Goal: Entertainment & Leisure: Consume media (video, audio)

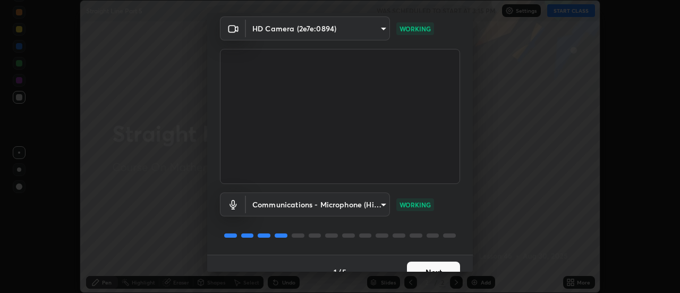
scroll to position [56, 0]
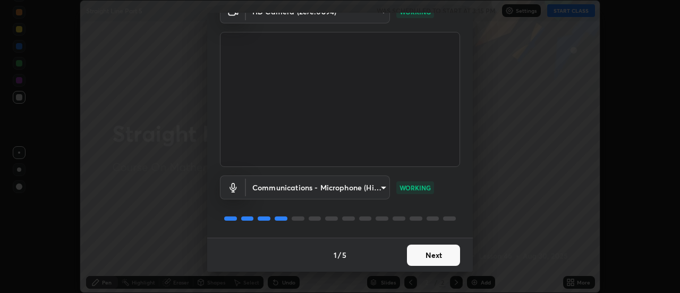
click at [435, 250] on button "Next" at bounding box center [433, 254] width 53 height 21
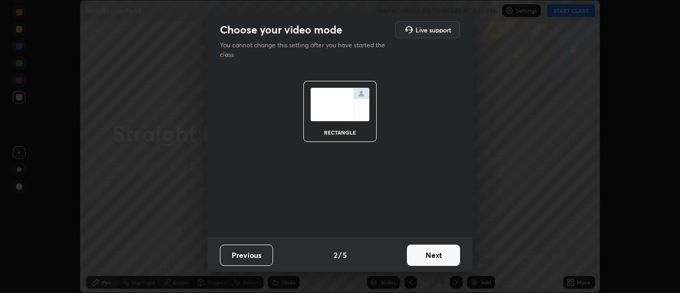
click at [438, 254] on button "Next" at bounding box center [433, 254] width 53 height 21
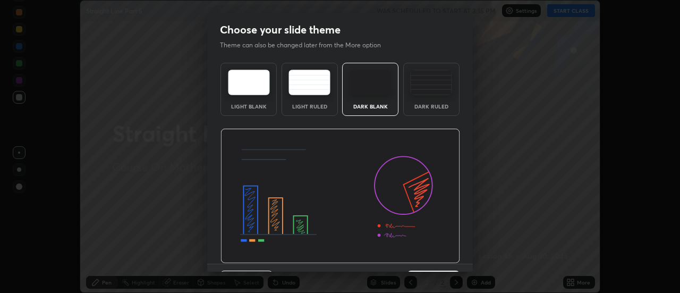
scroll to position [26, 0]
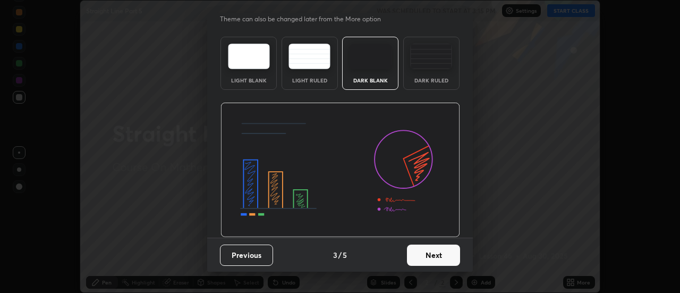
click at [439, 256] on button "Next" at bounding box center [433, 254] width 53 height 21
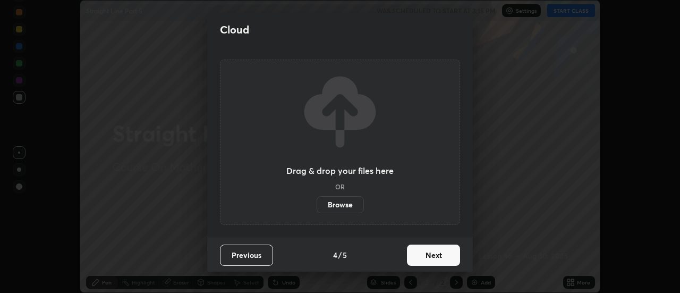
scroll to position [0, 0]
click at [429, 255] on button "Next" at bounding box center [433, 254] width 53 height 21
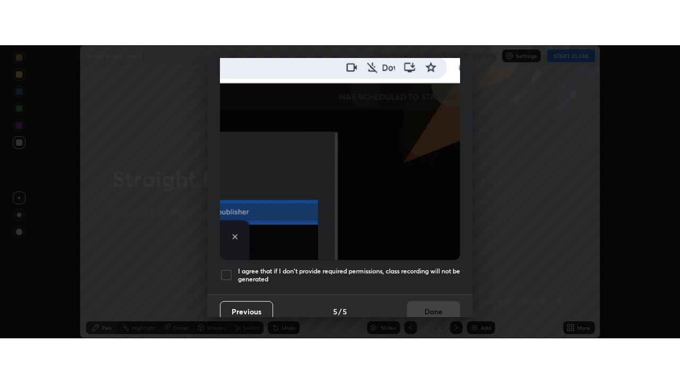
scroll to position [273, 0]
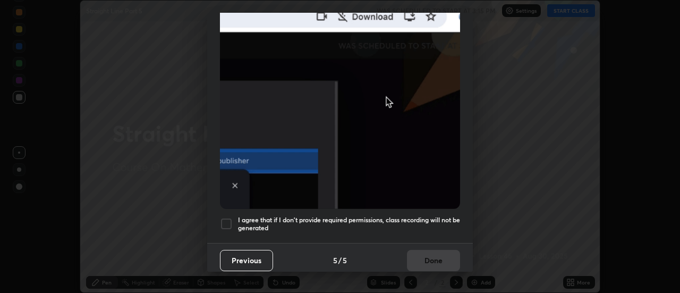
click at [231, 217] on div at bounding box center [226, 223] width 13 height 13
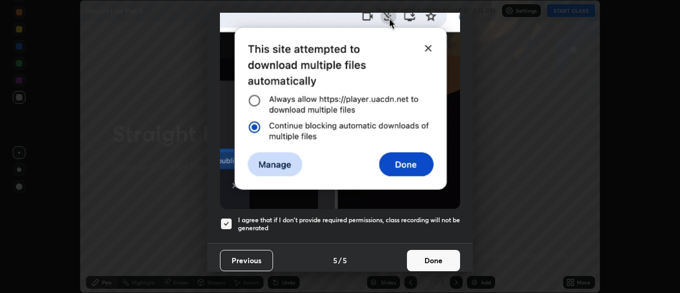
click at [428, 259] on button "Done" at bounding box center [433, 260] width 53 height 21
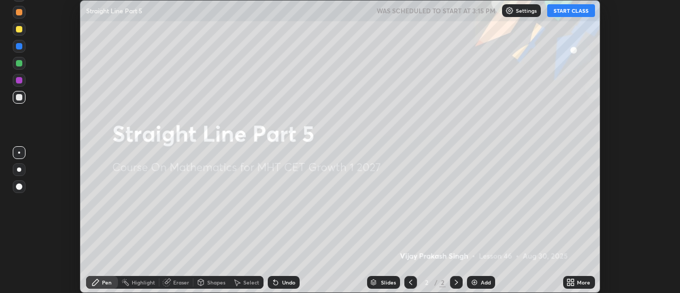
click at [474, 281] on img at bounding box center [474, 282] width 9 height 9
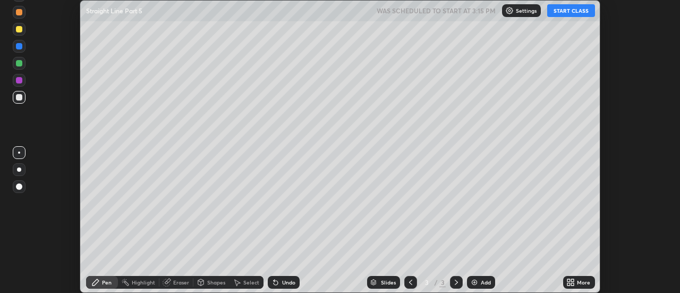
click at [568, 283] on icon at bounding box center [568, 284] width 3 height 3
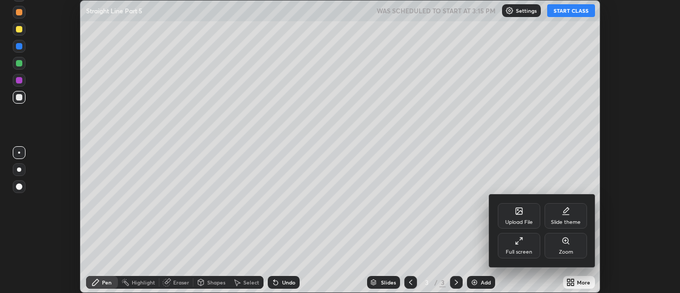
click at [522, 240] on icon at bounding box center [519, 240] width 9 height 9
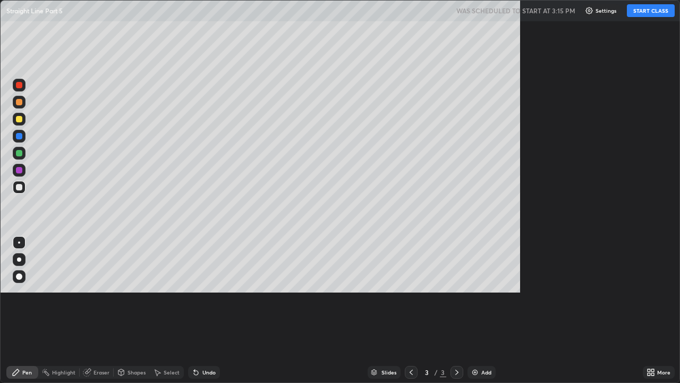
scroll to position [383, 680]
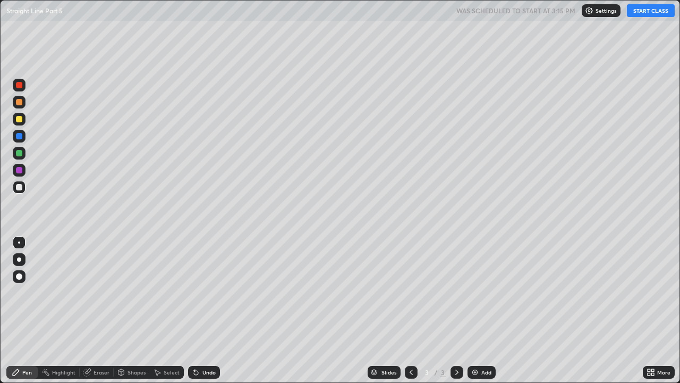
click at [646, 14] on button "START CLASS" at bounding box center [651, 10] width 48 height 13
click at [128, 292] on div "Shapes" at bounding box center [137, 371] width 18 height 5
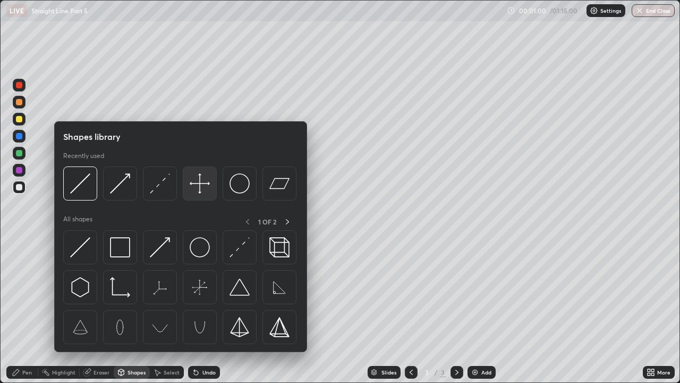
click at [200, 182] on img at bounding box center [200, 183] width 20 height 20
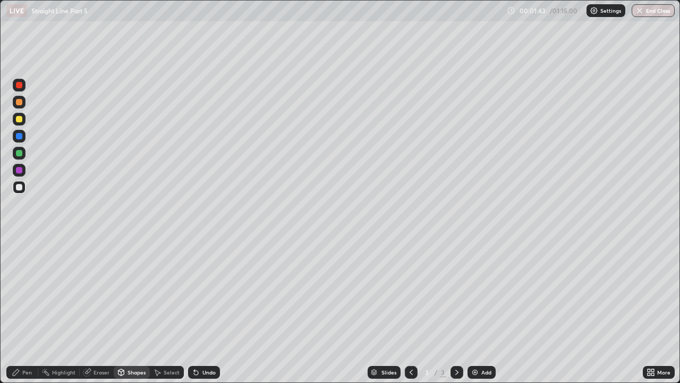
click at [30, 292] on div "Pen" at bounding box center [27, 371] width 10 height 5
click at [133, 292] on div "Shapes" at bounding box center [137, 371] width 18 height 5
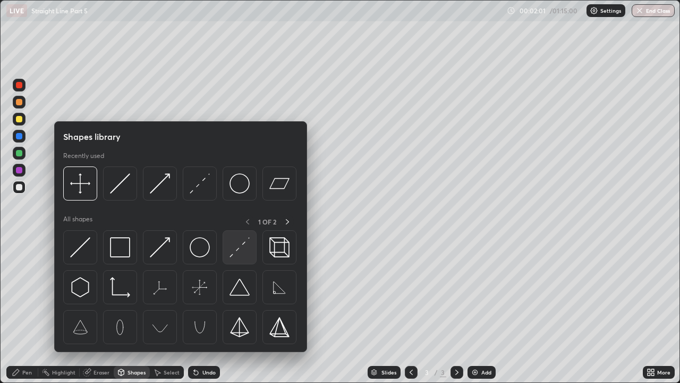
click at [239, 252] on img at bounding box center [240, 247] width 20 height 20
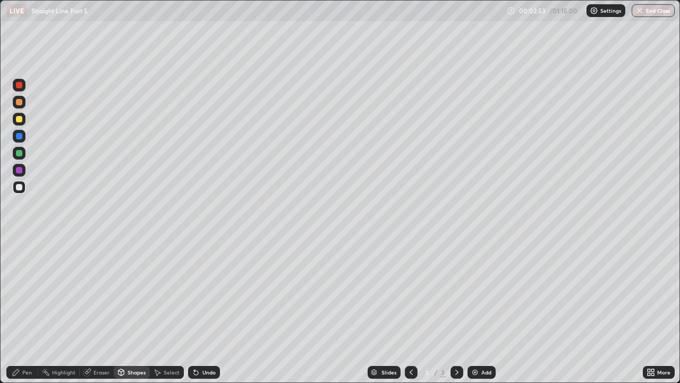
click at [194, 292] on icon at bounding box center [196, 372] width 4 height 4
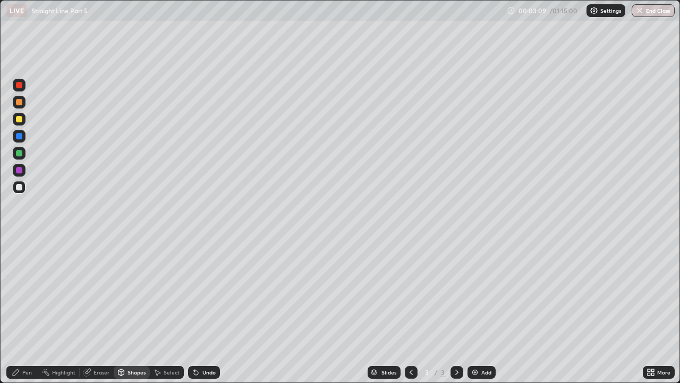
click at [20, 169] on div at bounding box center [19, 170] width 6 height 6
click at [24, 292] on div "Pen" at bounding box center [22, 372] width 32 height 13
click at [129, 292] on div "Shapes" at bounding box center [137, 371] width 18 height 5
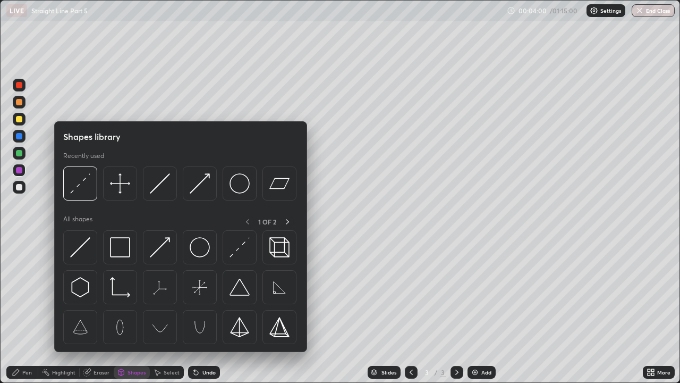
click at [124, 292] on icon at bounding box center [121, 372] width 9 height 9
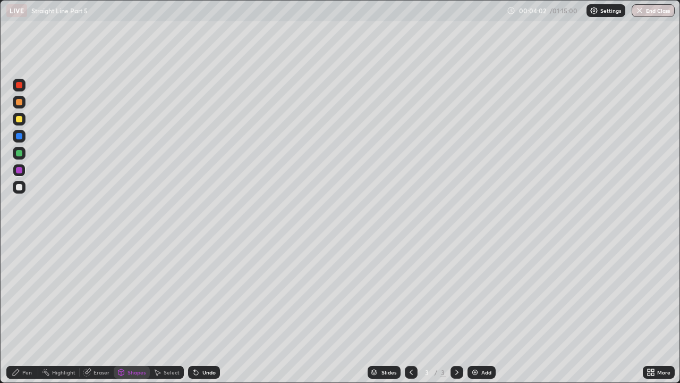
click at [18, 185] on div at bounding box center [19, 187] width 6 height 6
click at [18, 187] on div at bounding box center [19, 187] width 6 height 6
click at [29, 292] on div "Pen" at bounding box center [27, 371] width 10 height 5
click at [19, 242] on div at bounding box center [19, 242] width 2 height 2
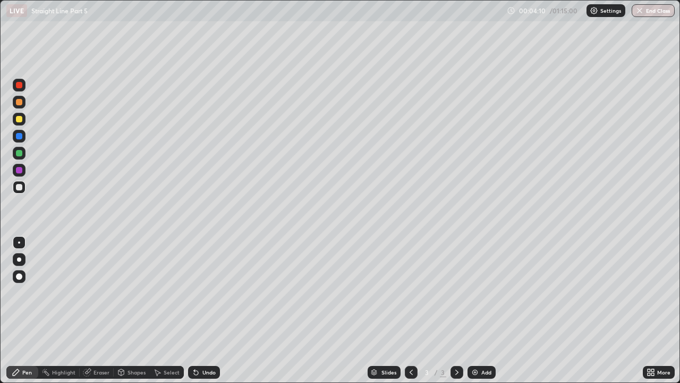
click at [20, 120] on div at bounding box center [19, 119] width 6 height 6
click at [130, 292] on div "Shapes" at bounding box center [137, 371] width 18 height 5
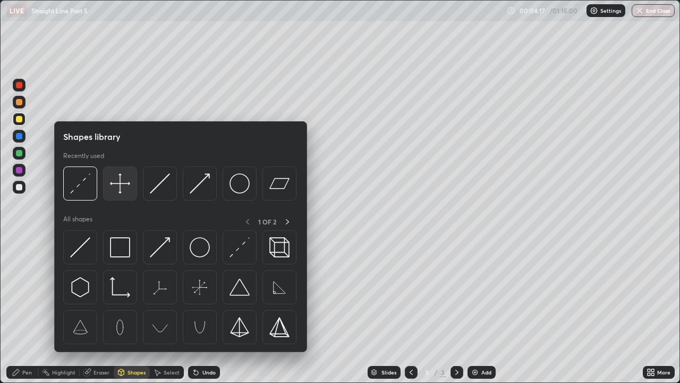
click at [120, 184] on img at bounding box center [120, 183] width 20 height 20
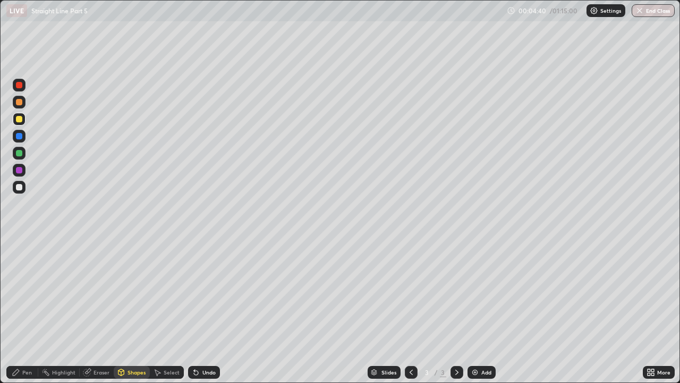
click at [33, 292] on div "Pen" at bounding box center [22, 372] width 32 height 13
click at [20, 187] on div at bounding box center [19, 187] width 6 height 6
click at [22, 123] on div at bounding box center [19, 119] width 13 height 13
click at [90, 292] on icon at bounding box center [87, 372] width 9 height 9
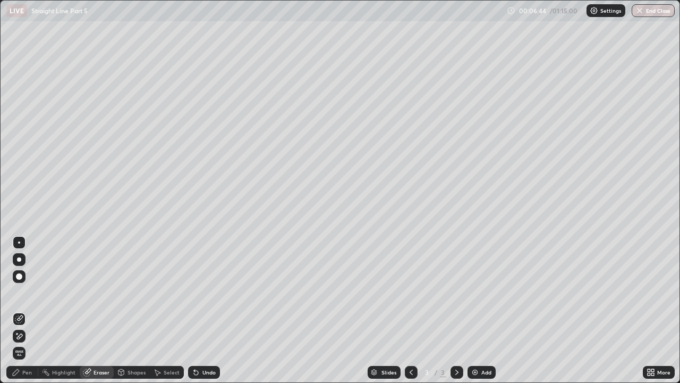
click at [30, 292] on div "Pen" at bounding box center [27, 371] width 10 height 5
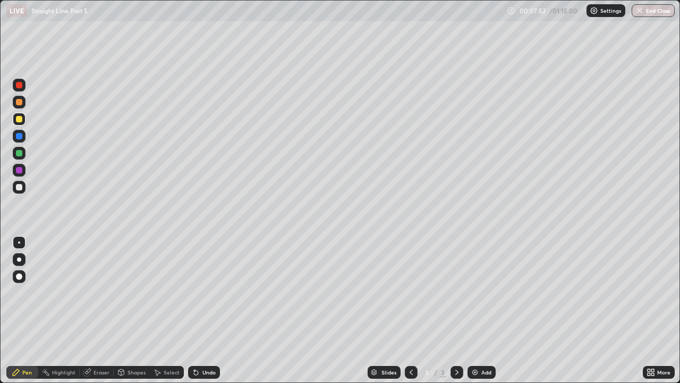
click at [100, 292] on div "Eraser" at bounding box center [102, 371] width 16 height 5
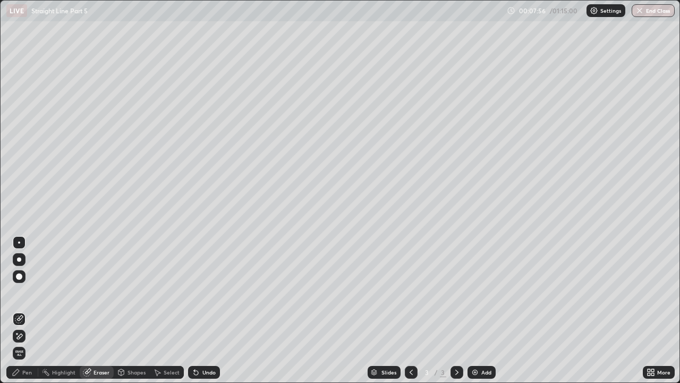
click at [30, 292] on div "Pen" at bounding box center [27, 371] width 10 height 5
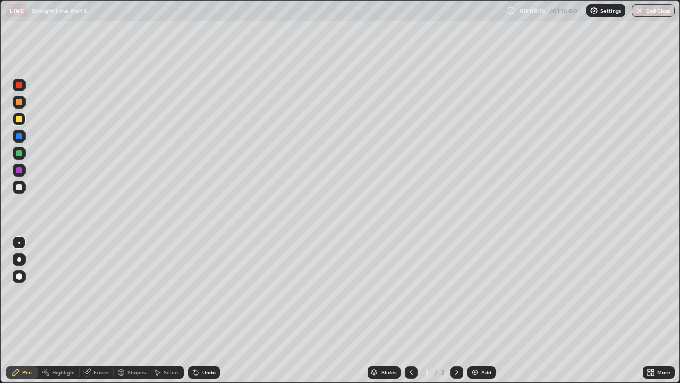
click at [23, 186] on div at bounding box center [19, 187] width 13 height 13
click at [97, 292] on div "Eraser" at bounding box center [102, 371] width 16 height 5
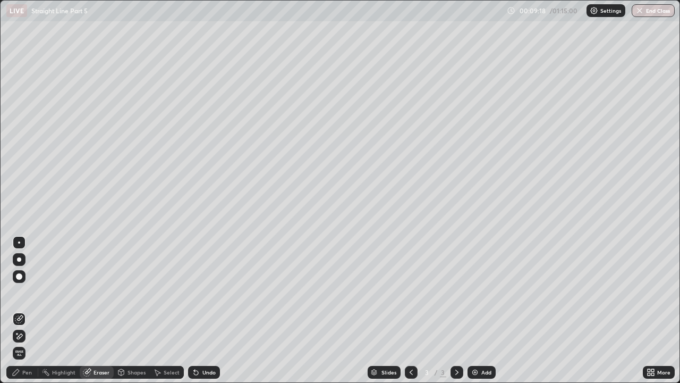
click at [26, 292] on div "Pen" at bounding box center [27, 371] width 10 height 5
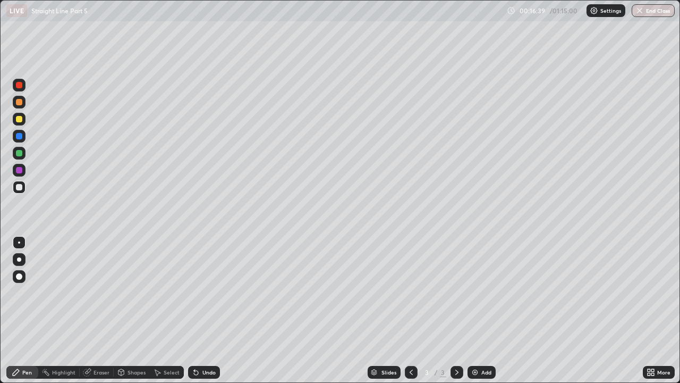
click at [130, 292] on div "Shapes" at bounding box center [137, 371] width 18 height 5
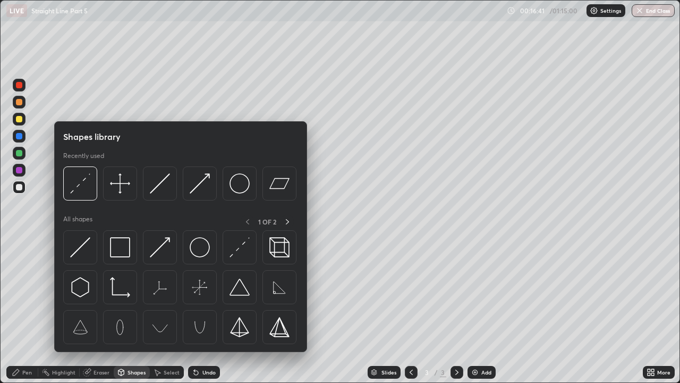
click at [94, 292] on div "Eraser" at bounding box center [102, 371] width 16 height 5
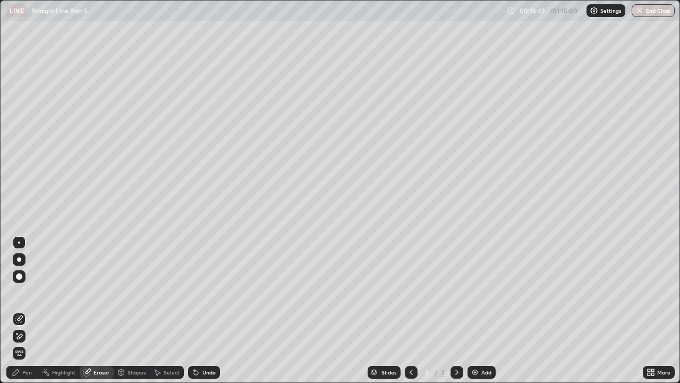
click at [28, 292] on div "Pen" at bounding box center [27, 371] width 10 height 5
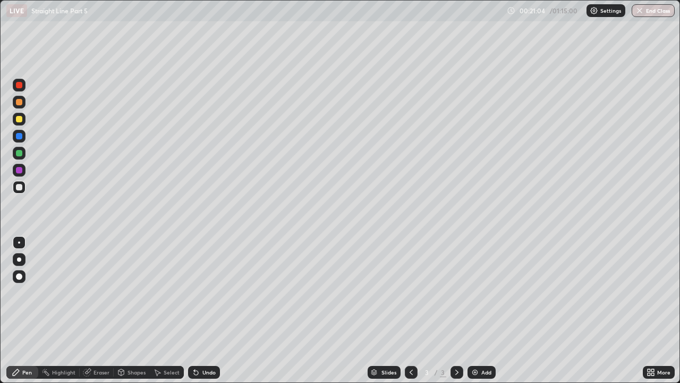
click at [16, 133] on div at bounding box center [19, 136] width 13 height 13
click at [475, 292] on img at bounding box center [475, 372] width 9 height 9
click at [409, 292] on icon at bounding box center [411, 372] width 9 height 9
click at [456, 292] on icon at bounding box center [457, 372] width 9 height 9
click at [21, 118] on div at bounding box center [19, 119] width 6 height 6
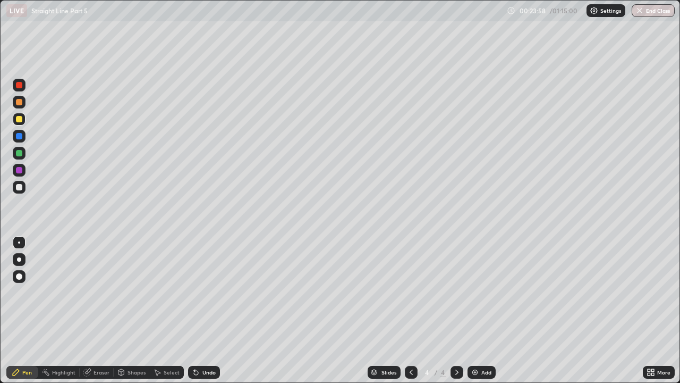
click at [20, 187] on div at bounding box center [19, 187] width 6 height 6
click at [477, 292] on img at bounding box center [475, 372] width 9 height 9
click at [473, 292] on img at bounding box center [475, 372] width 9 height 9
click at [409, 292] on icon at bounding box center [411, 372] width 9 height 9
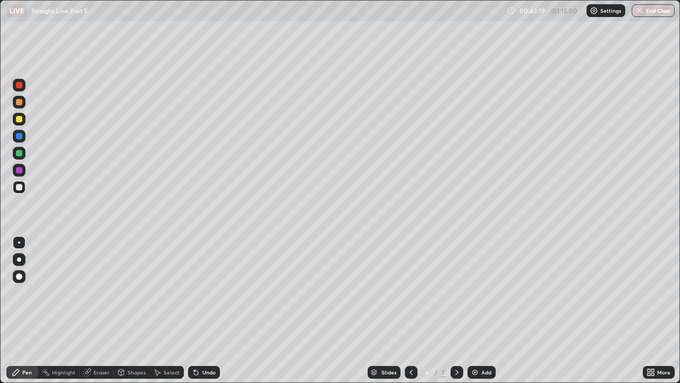
click at [457, 292] on icon at bounding box center [457, 372] width 9 height 9
click at [474, 292] on img at bounding box center [475, 372] width 9 height 9
click at [413, 292] on icon at bounding box center [411, 372] width 9 height 9
click at [410, 292] on icon at bounding box center [411, 372] width 9 height 9
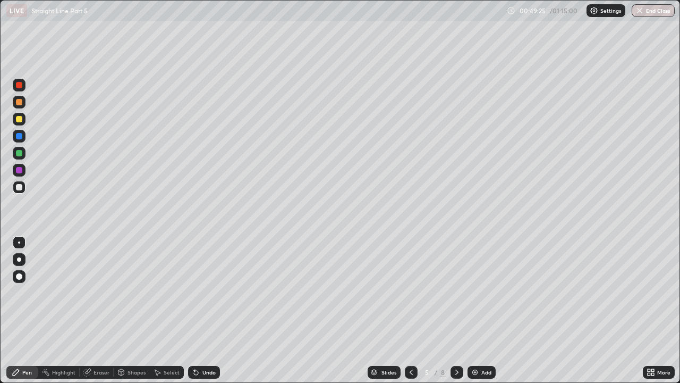
click at [457, 292] on icon at bounding box center [457, 372] width 9 height 9
click at [462, 292] on div at bounding box center [457, 372] width 13 height 13
click at [458, 292] on icon at bounding box center [457, 372] width 9 height 9
click at [455, 292] on icon at bounding box center [457, 372] width 9 height 9
click at [476, 292] on img at bounding box center [475, 372] width 9 height 9
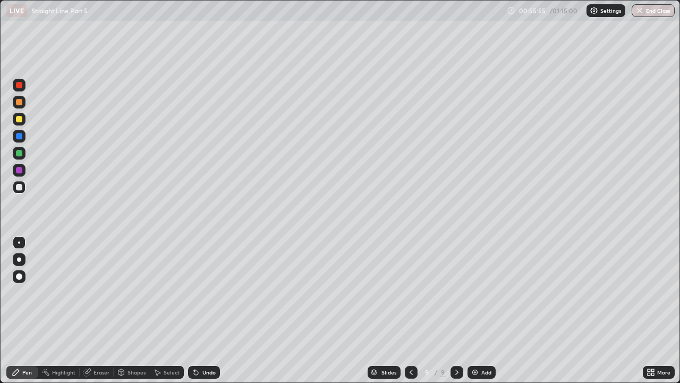
click at [474, 292] on img at bounding box center [475, 372] width 9 height 9
click at [456, 292] on icon at bounding box center [457, 372] width 9 height 9
click at [475, 292] on img at bounding box center [475, 372] width 9 height 9
click at [474, 292] on img at bounding box center [475, 372] width 9 height 9
click at [640, 12] on img "button" at bounding box center [640, 10] width 9 height 9
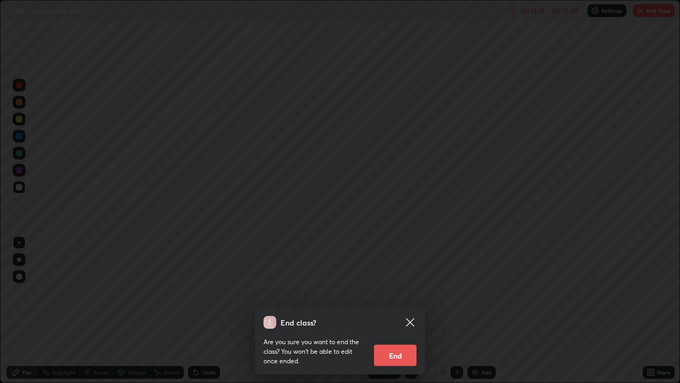
click at [395, 292] on button "End" at bounding box center [395, 354] width 43 height 21
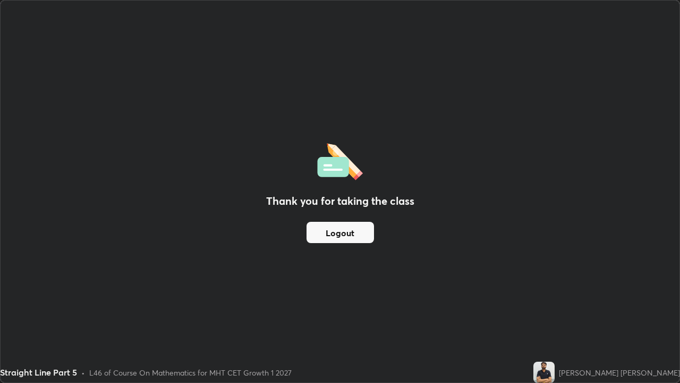
click at [366, 233] on button "Logout" at bounding box center [340, 232] width 67 height 21
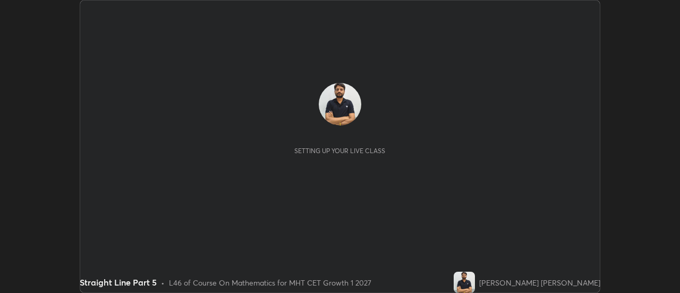
scroll to position [293, 679]
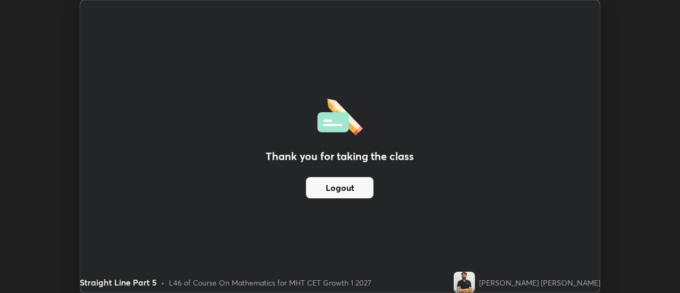
click at [358, 192] on button "Logout" at bounding box center [339, 187] width 67 height 21
click at [356, 192] on button "Logout" at bounding box center [339, 187] width 67 height 21
click at [358, 186] on button "Logout" at bounding box center [339, 187] width 67 height 21
click at [358, 190] on button "Logout" at bounding box center [339, 187] width 67 height 21
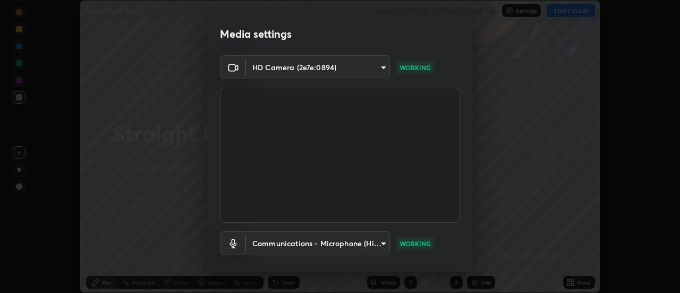
scroll to position [56, 0]
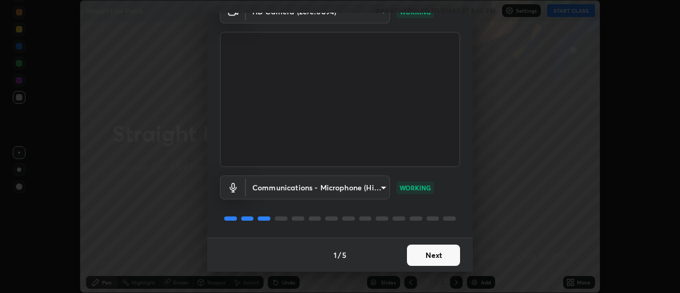
click at [435, 248] on button "Next" at bounding box center [433, 254] width 53 height 21
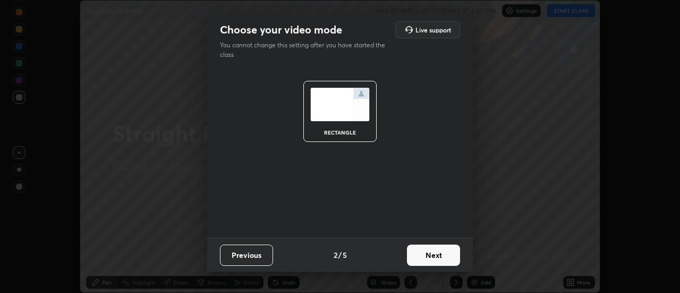
scroll to position [0, 0]
click at [438, 252] on button "Next" at bounding box center [433, 254] width 53 height 21
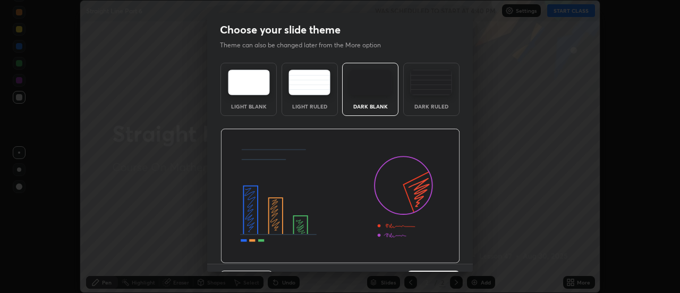
scroll to position [26, 0]
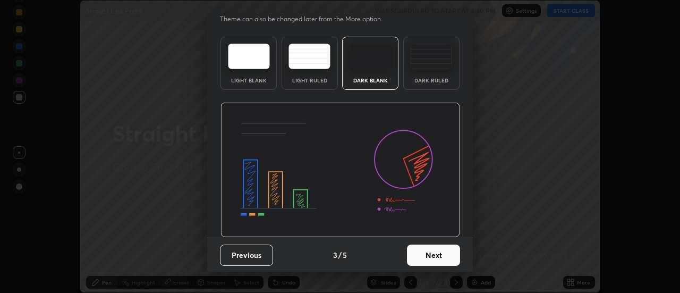
click at [435, 253] on button "Next" at bounding box center [433, 254] width 53 height 21
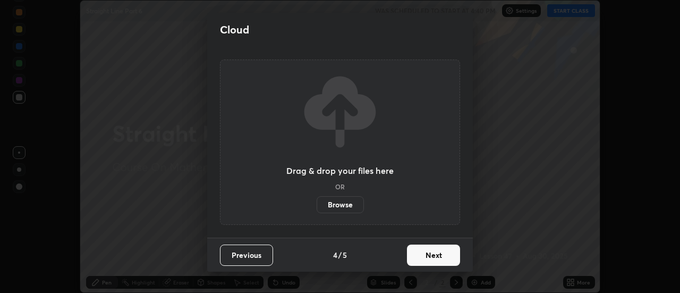
scroll to position [0, 0]
click at [435, 254] on button "Next" at bounding box center [433, 254] width 53 height 21
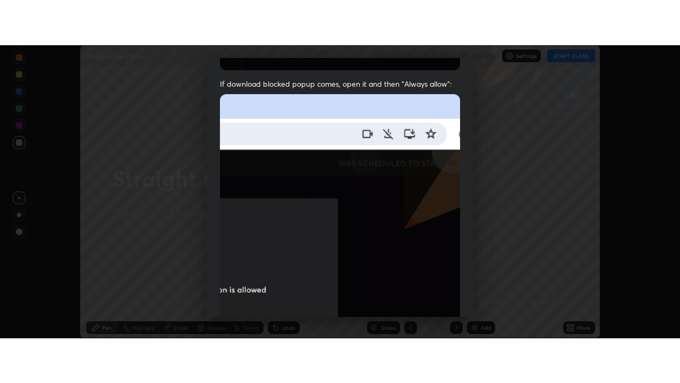
scroll to position [273, 0]
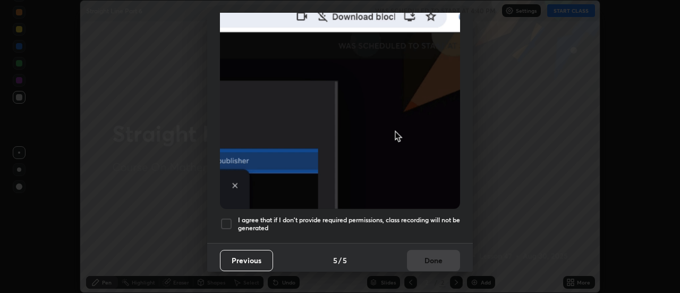
click at [224, 217] on div at bounding box center [226, 223] width 13 height 13
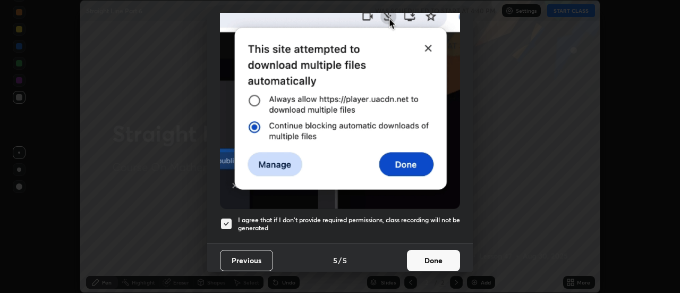
click at [435, 253] on button "Done" at bounding box center [433, 260] width 53 height 21
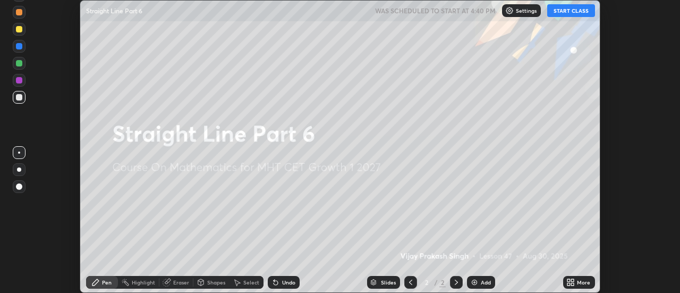
click at [473, 279] on img at bounding box center [474, 282] width 9 height 9
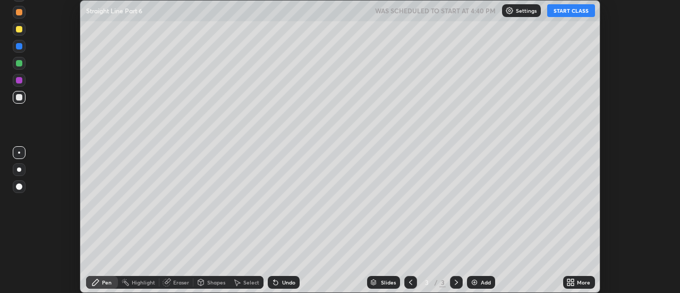
click at [568, 284] on icon at bounding box center [568, 284] width 3 height 3
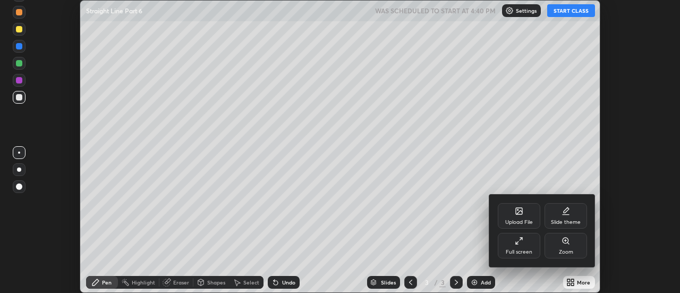
click at [521, 239] on icon at bounding box center [519, 240] width 9 height 9
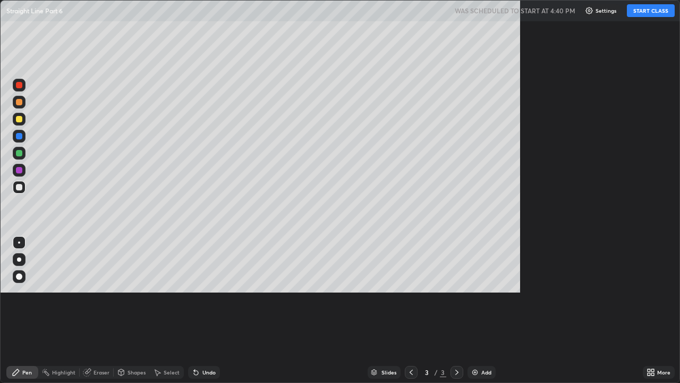
scroll to position [383, 680]
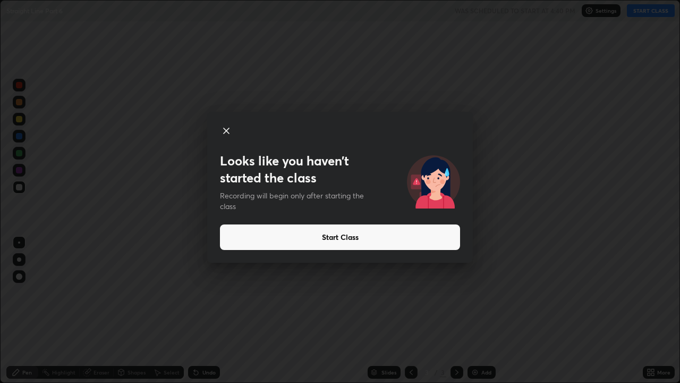
click at [350, 234] on button "Start Class" at bounding box center [340, 237] width 240 height 26
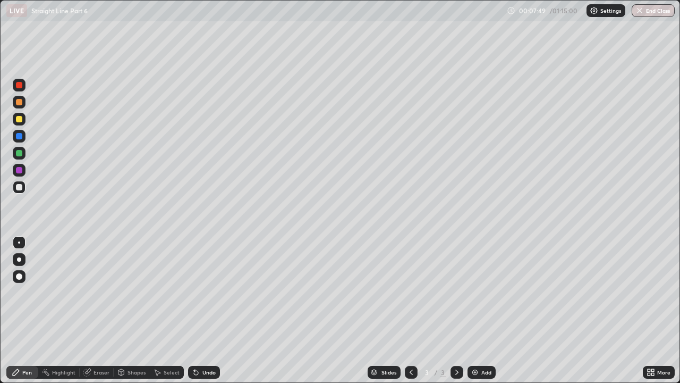
click at [22, 154] on div at bounding box center [19, 153] width 6 height 6
click at [19, 185] on div at bounding box center [19, 187] width 6 height 6
click at [19, 169] on div at bounding box center [19, 170] width 6 height 6
click at [476, 292] on img at bounding box center [475, 372] width 9 height 9
click at [20, 186] on div at bounding box center [19, 187] width 6 height 6
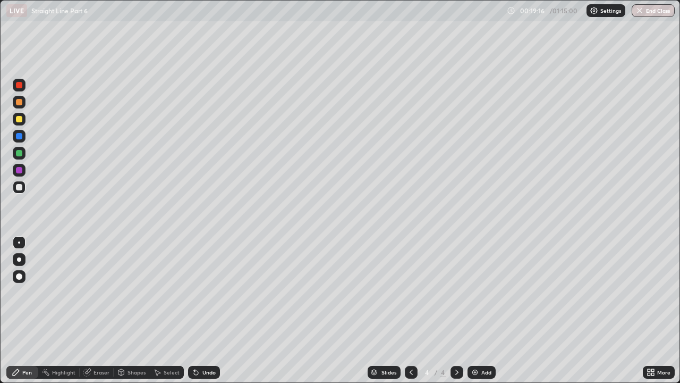
click at [94, 292] on div "Eraser" at bounding box center [102, 371] width 16 height 5
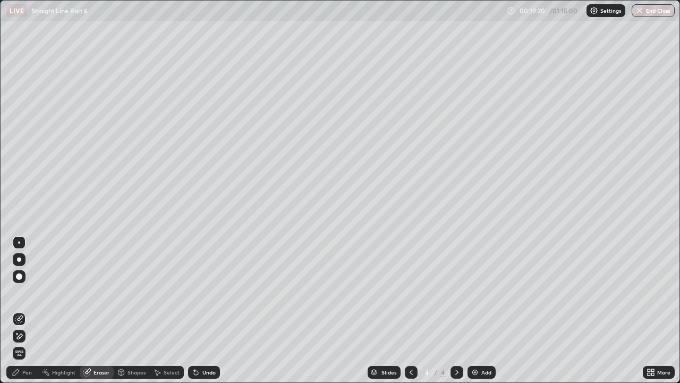
click at [31, 292] on div "Pen" at bounding box center [27, 371] width 10 height 5
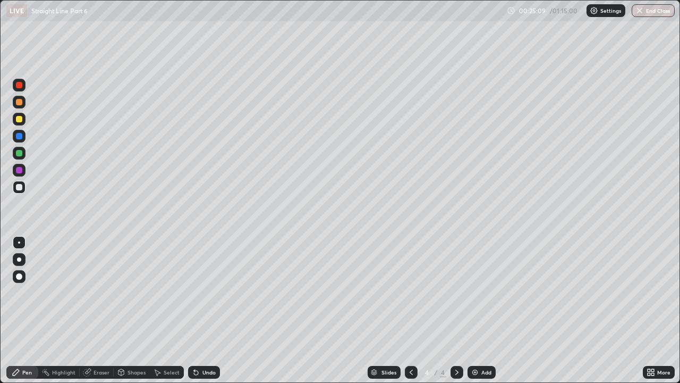
click at [475, 292] on img at bounding box center [475, 372] width 9 height 9
click at [135, 292] on div "Shapes" at bounding box center [137, 371] width 18 height 5
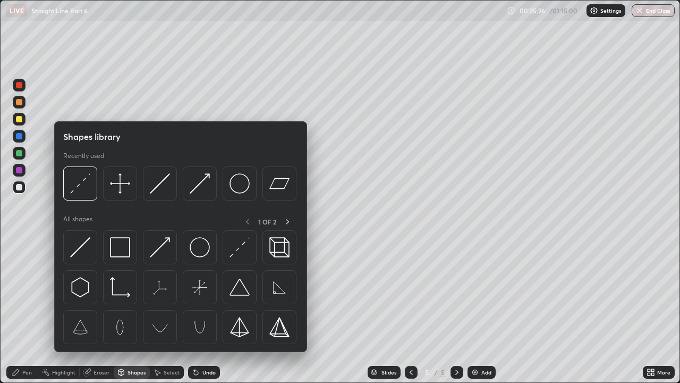
click at [103, 292] on div "Eraser" at bounding box center [102, 371] width 16 height 5
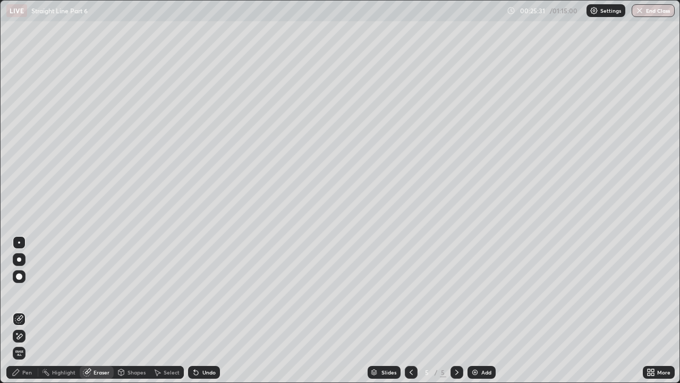
click at [31, 292] on div "Pen" at bounding box center [22, 372] width 32 height 13
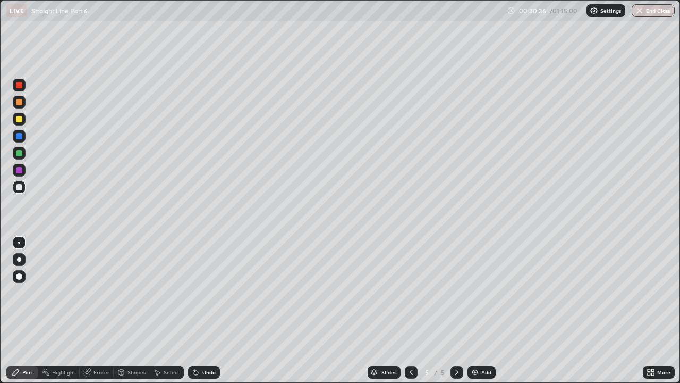
click at [474, 292] on img at bounding box center [475, 372] width 9 height 9
click at [94, 292] on div "Eraser" at bounding box center [102, 371] width 16 height 5
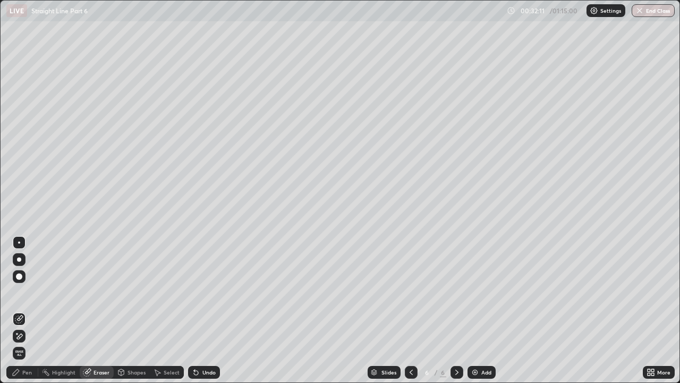
click at [29, 292] on div "Pen" at bounding box center [27, 371] width 10 height 5
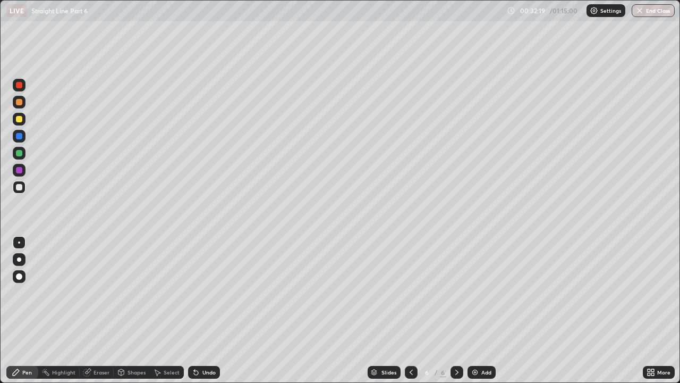
click at [99, 292] on div "Eraser" at bounding box center [102, 371] width 16 height 5
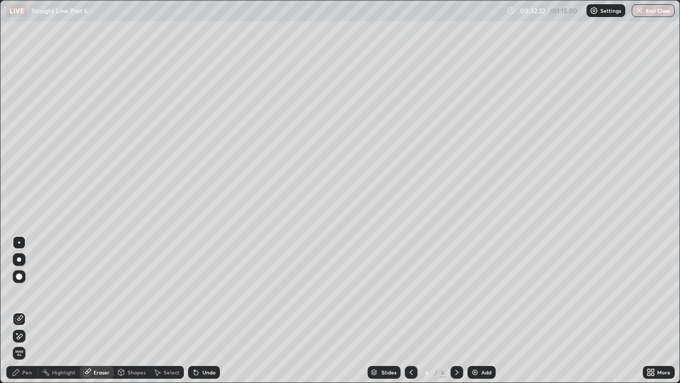
click at [28, 292] on div "Pen" at bounding box center [27, 371] width 10 height 5
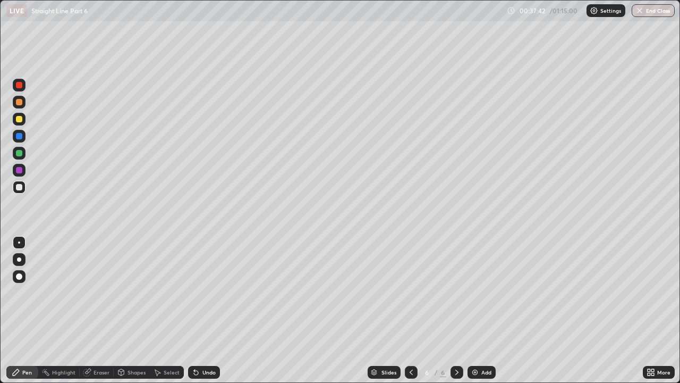
click at [474, 292] on img at bounding box center [475, 372] width 9 height 9
click at [411, 292] on icon at bounding box center [411, 372] width 9 height 9
click at [18, 149] on div at bounding box center [19, 153] width 13 height 13
click at [456, 292] on icon at bounding box center [457, 372] width 9 height 9
click at [475, 292] on img at bounding box center [475, 372] width 9 height 9
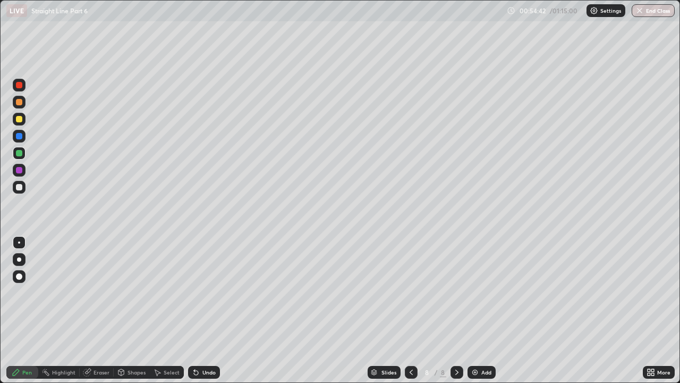
click at [477, 292] on img at bounding box center [475, 372] width 9 height 9
click at [87, 292] on icon at bounding box center [86, 372] width 7 height 7
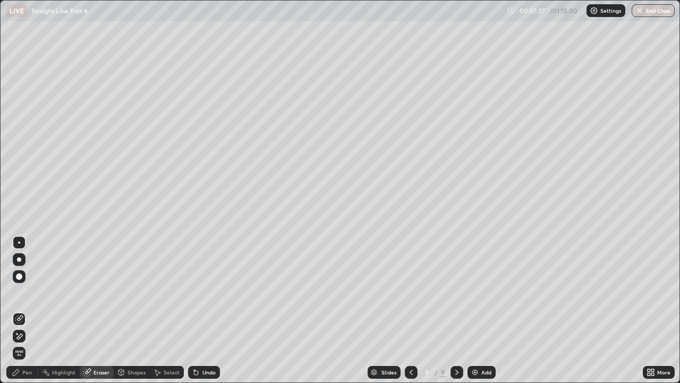
click at [24, 292] on div "Pen" at bounding box center [27, 371] width 10 height 5
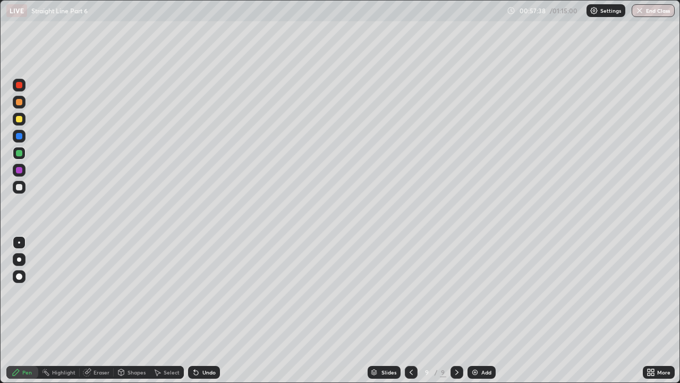
click at [22, 189] on div at bounding box center [19, 187] width 6 height 6
click at [638, 7] on img "button" at bounding box center [639, 10] width 9 height 9
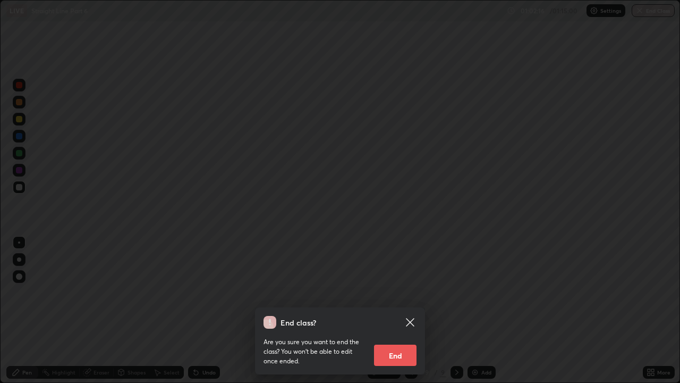
click at [404, 292] on button "End" at bounding box center [395, 354] width 43 height 21
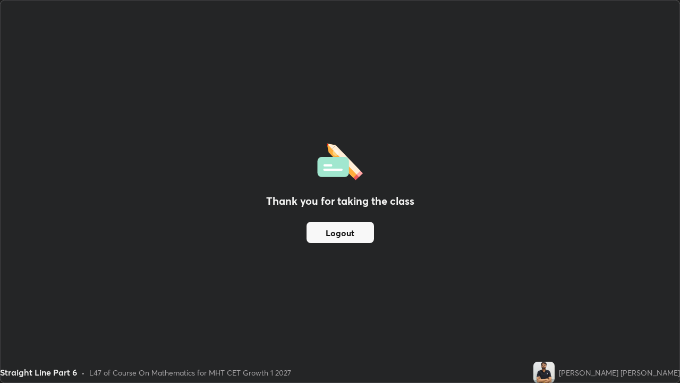
click at [358, 232] on button "Logout" at bounding box center [340, 232] width 67 height 21
